Goal: Task Accomplishment & Management: Complete application form

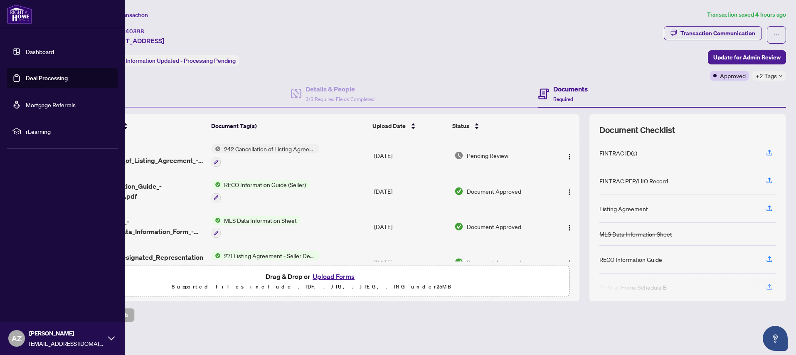
click at [41, 50] on link "Dashboard" at bounding box center [40, 51] width 28 height 7
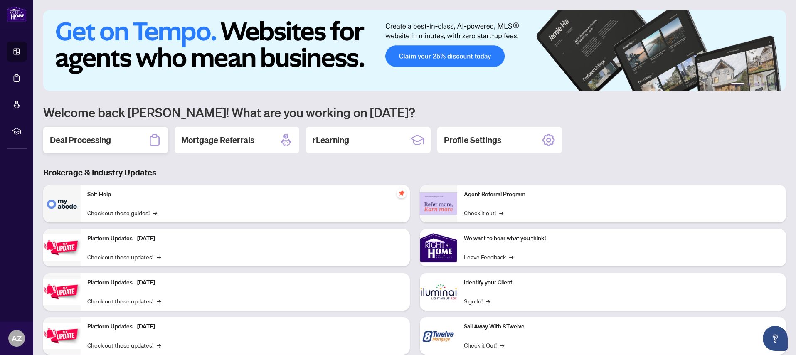
click at [74, 142] on h2 "Deal Processing" at bounding box center [80, 140] width 61 height 12
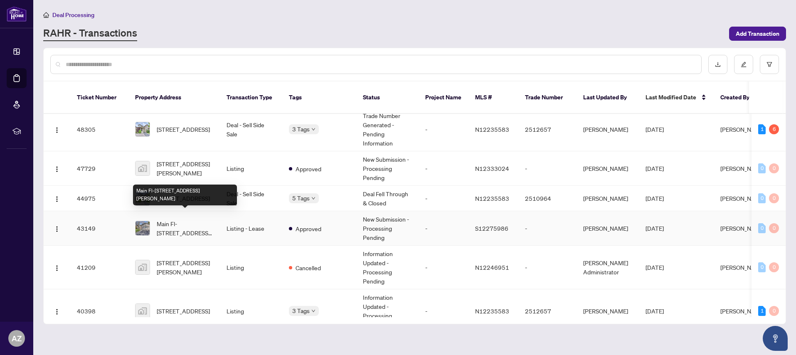
scroll to position [187, 0]
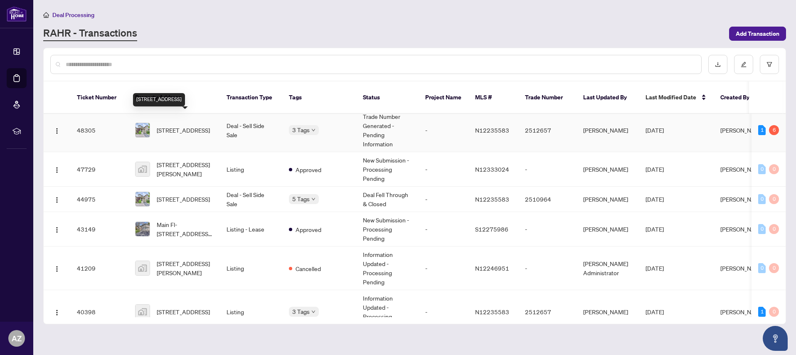
click at [181, 125] on span "[STREET_ADDRESS]" at bounding box center [183, 129] width 53 height 9
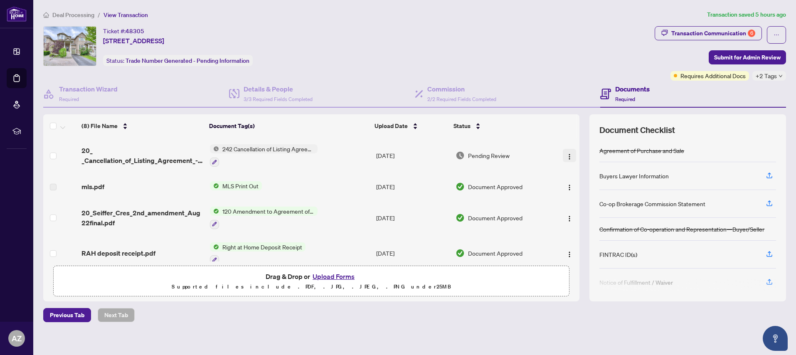
click at [568, 155] on img "button" at bounding box center [569, 156] width 7 height 7
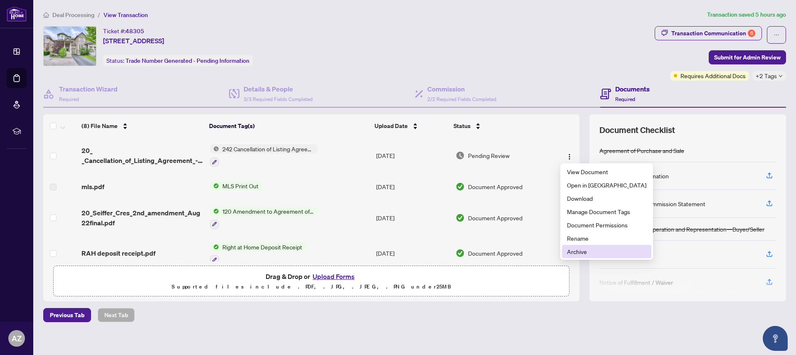
click at [573, 251] on span "Archive" at bounding box center [606, 251] width 79 height 9
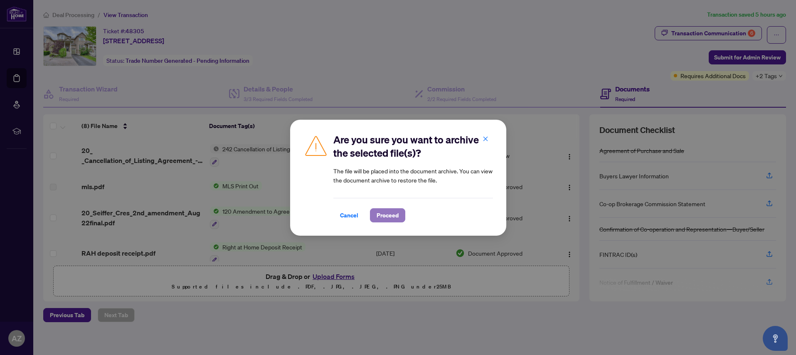
click at [391, 216] on span "Proceed" at bounding box center [387, 215] width 22 height 13
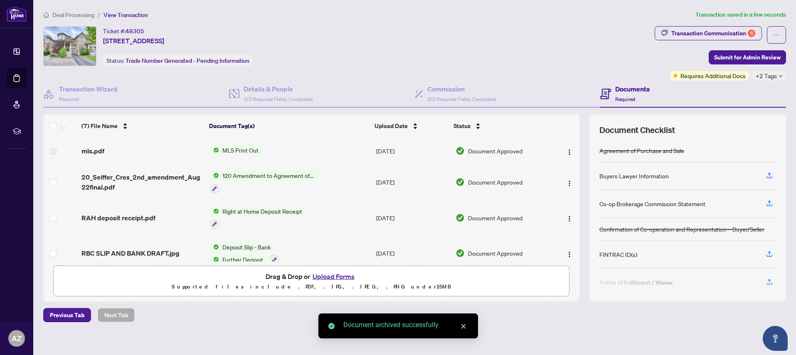
click at [332, 275] on button "Upload Forms" at bounding box center [333, 276] width 47 height 11
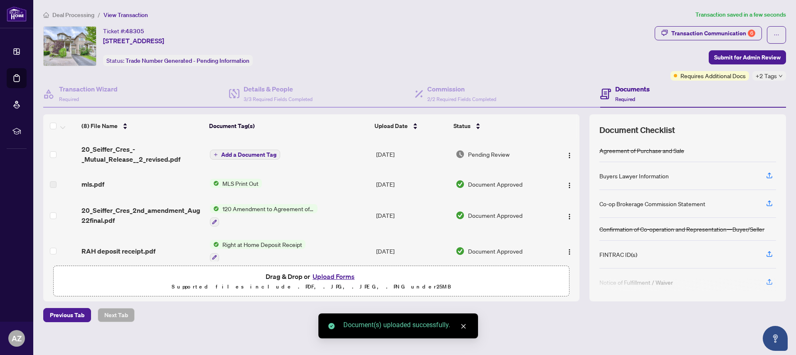
click at [241, 155] on span "Add a Document Tag" at bounding box center [248, 155] width 55 height 6
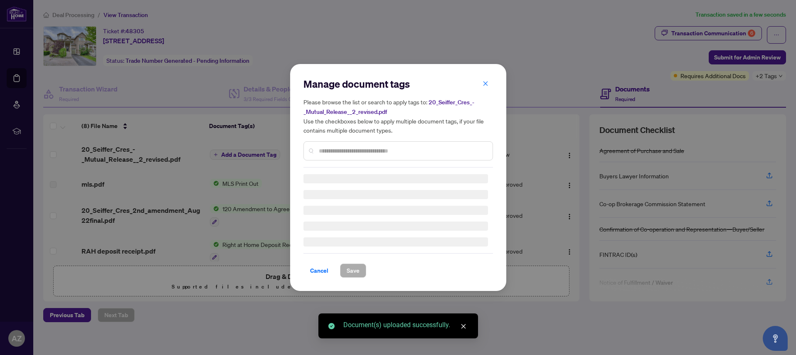
click at [325, 151] on div "Manage document tags Please browse the list or search to apply tags to: 20_Seif…" at bounding box center [397, 177] width 189 height 200
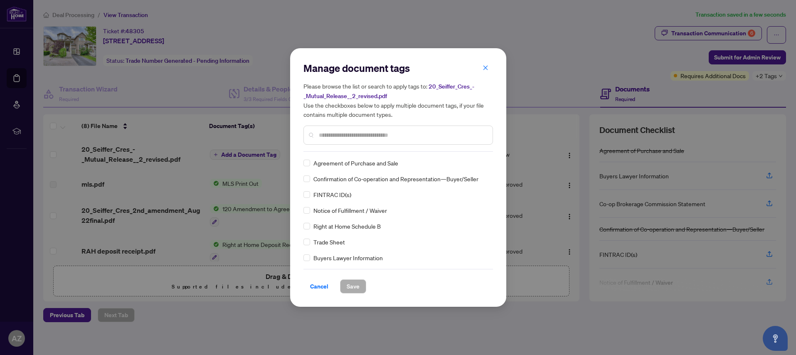
click at [324, 136] on input "text" at bounding box center [402, 134] width 167 height 9
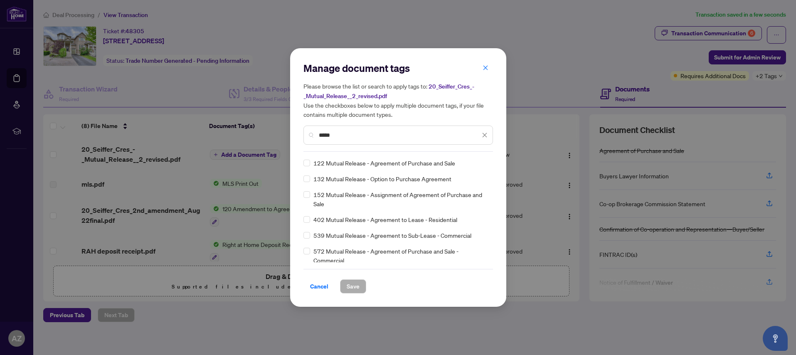
type input "*****"
click at [353, 287] on span "Save" at bounding box center [353, 286] width 13 height 13
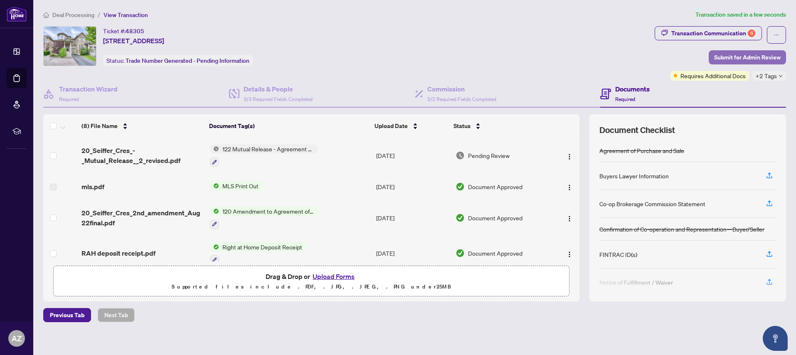
click at [755, 57] on span "Submit for Admin Review" at bounding box center [747, 57] width 66 height 13
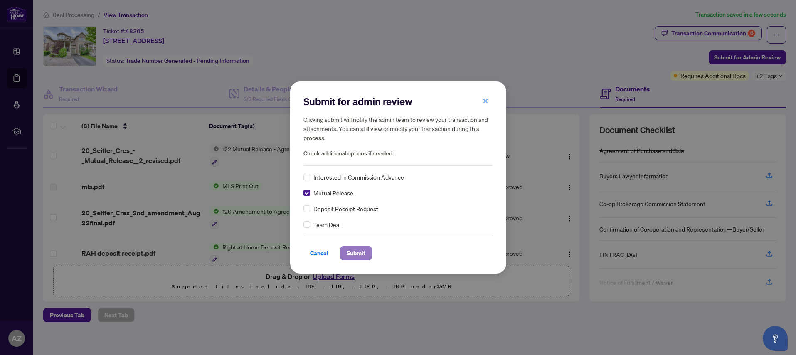
click at [357, 250] on span "Submit" at bounding box center [356, 252] width 19 height 13
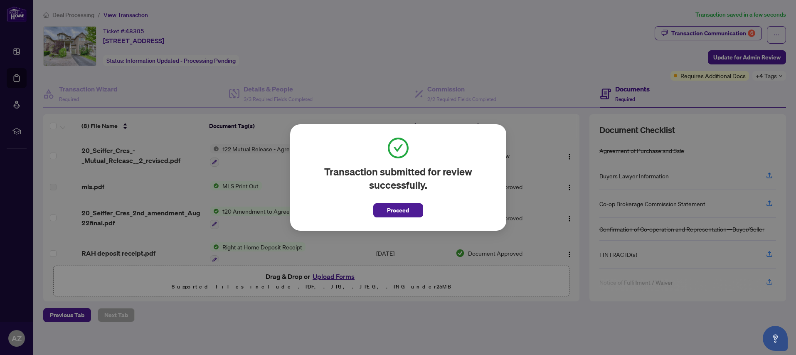
click at [399, 212] on span "Proceed" at bounding box center [398, 210] width 22 height 13
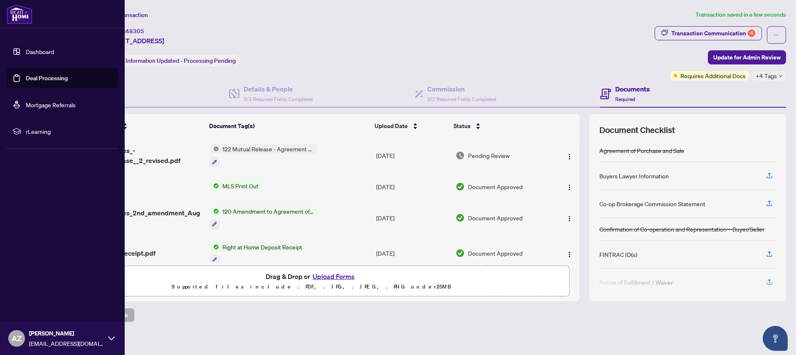
click at [36, 52] on link "Dashboard" at bounding box center [40, 51] width 28 height 7
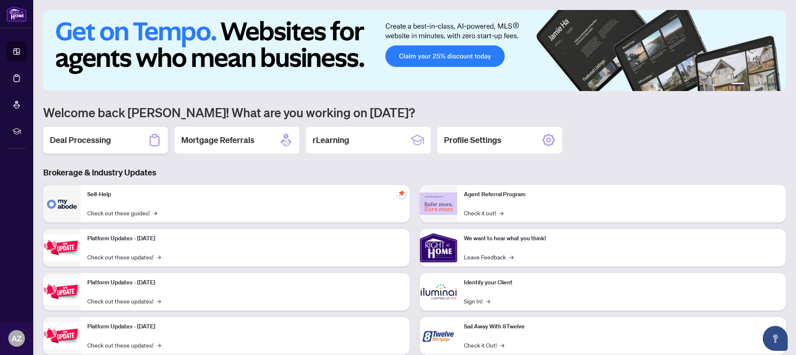
click at [79, 141] on h2 "Deal Processing" at bounding box center [80, 140] width 61 height 12
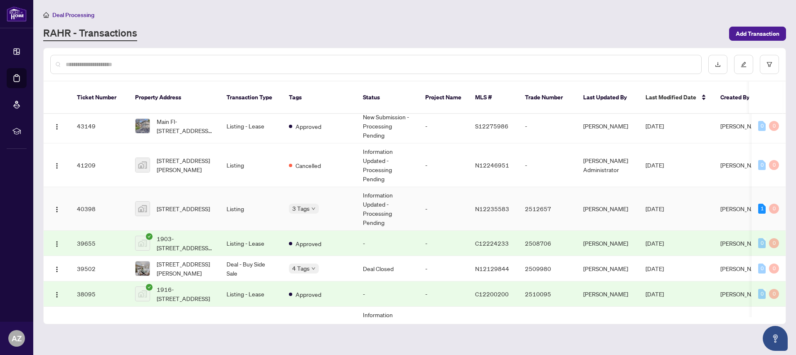
scroll to position [291, 0]
click at [178, 203] on span "[STREET_ADDRESS]" at bounding box center [183, 207] width 53 height 9
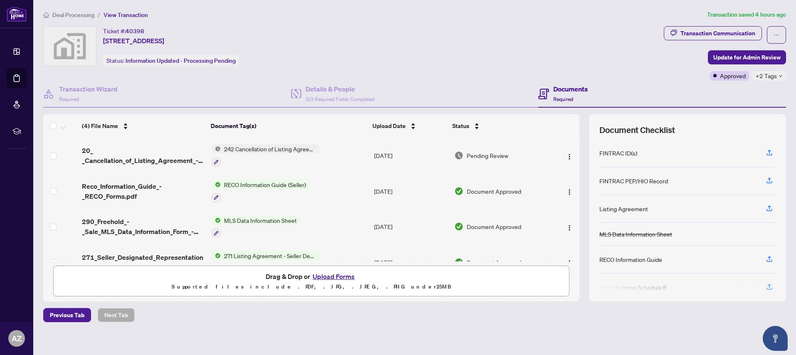
scroll to position [1, 0]
click at [750, 56] on span "Update for Admin Review" at bounding box center [746, 56] width 67 height 13
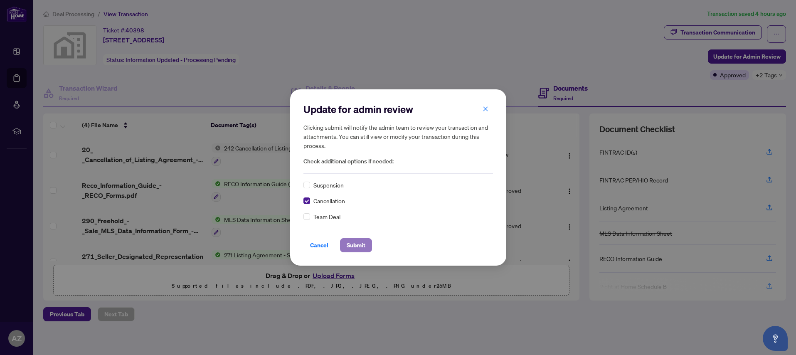
click at [354, 245] on span "Submit" at bounding box center [356, 244] width 19 height 13
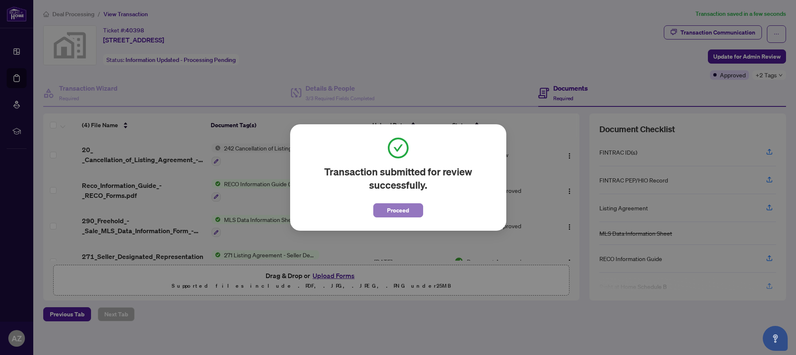
click at [401, 208] on span "Proceed" at bounding box center [398, 210] width 22 height 13
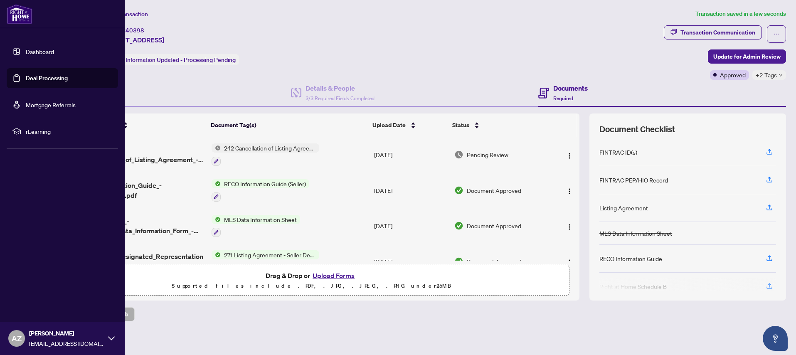
click at [35, 52] on link "Dashboard" at bounding box center [40, 51] width 28 height 7
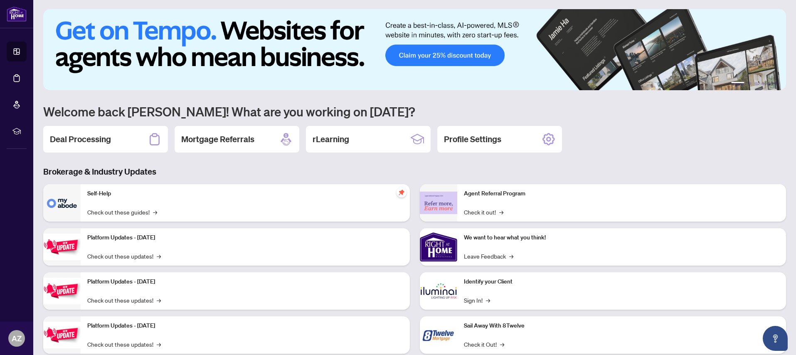
click at [382, 47] on img at bounding box center [414, 49] width 742 height 81
